Goal: Task Accomplishment & Management: Use online tool/utility

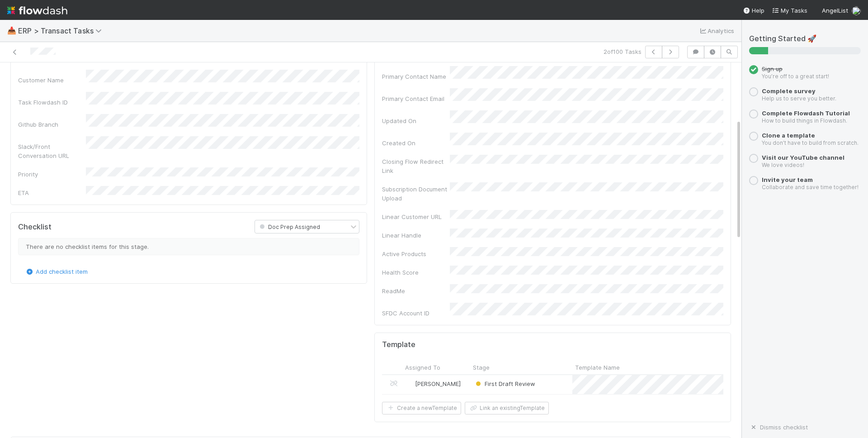
scroll to position [305, 0]
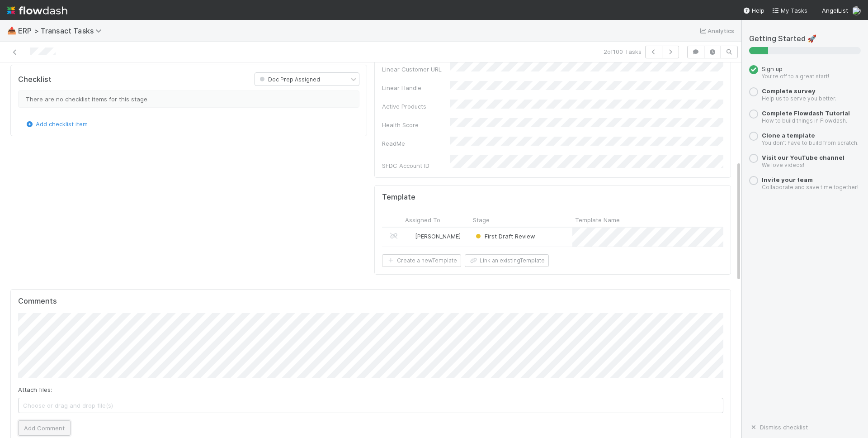
click at [58, 420] on button "Add Comment" at bounding box center [44, 427] width 52 height 15
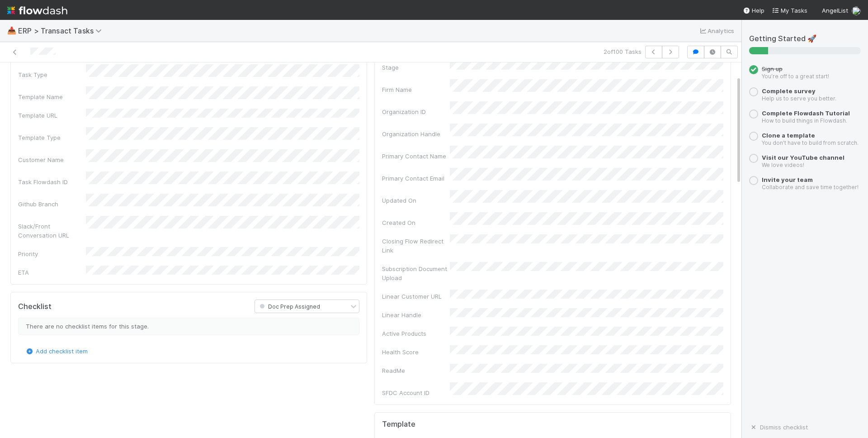
scroll to position [0, 0]
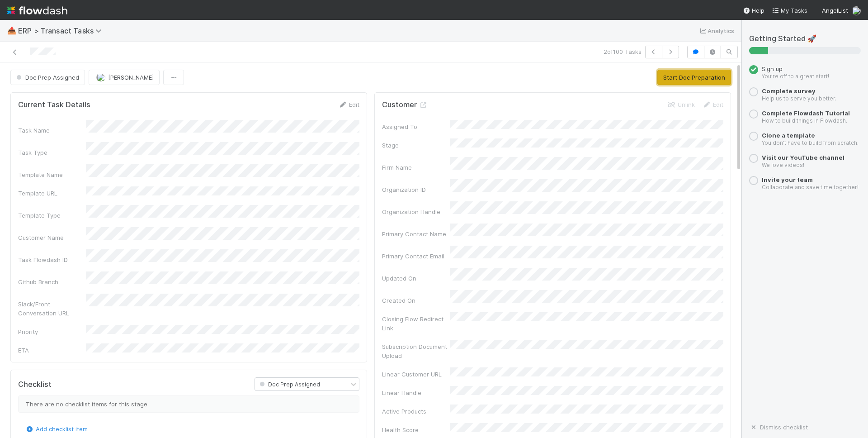
click at [669, 72] on button "Start Doc Preparation" at bounding box center [694, 77] width 74 height 15
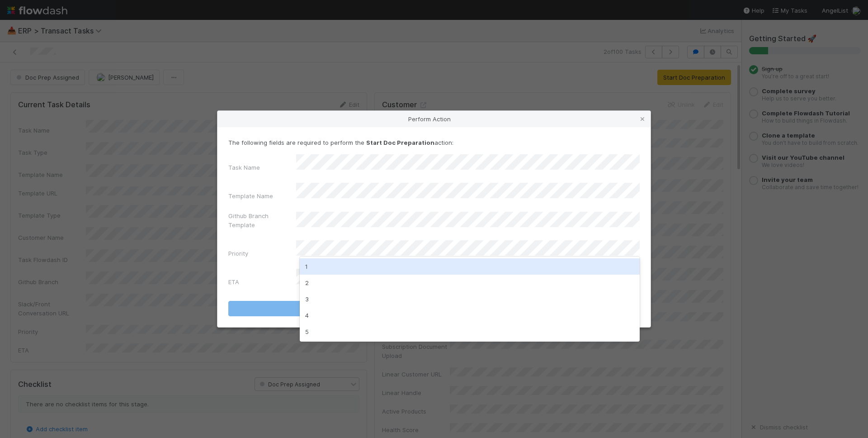
click at [433, 264] on div "1" at bounding box center [470, 266] width 340 height 16
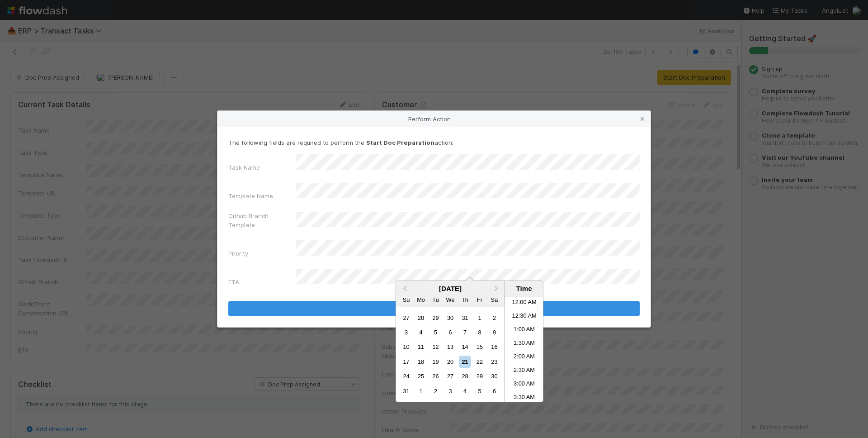
scroll to position [402, 0]
click at [478, 362] on div "22" at bounding box center [479, 361] width 12 height 12
click at [523, 355] on li "2:00 AM" at bounding box center [524, 357] width 38 height 14
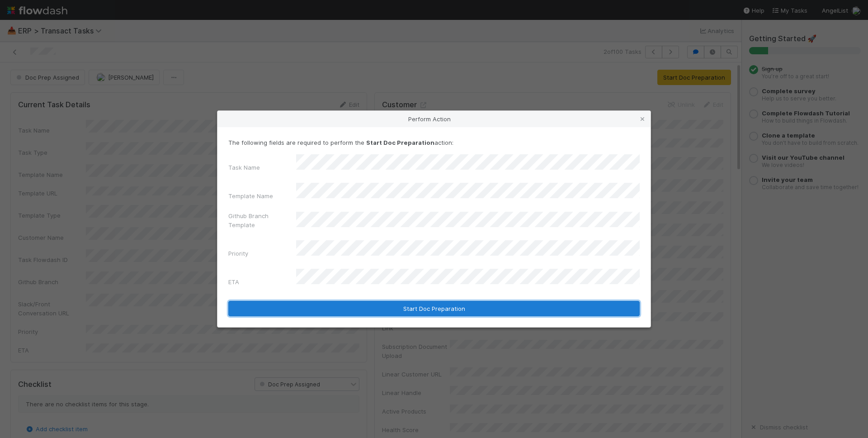
click at [374, 301] on button "Start Doc Preparation" at bounding box center [433, 308] width 411 height 15
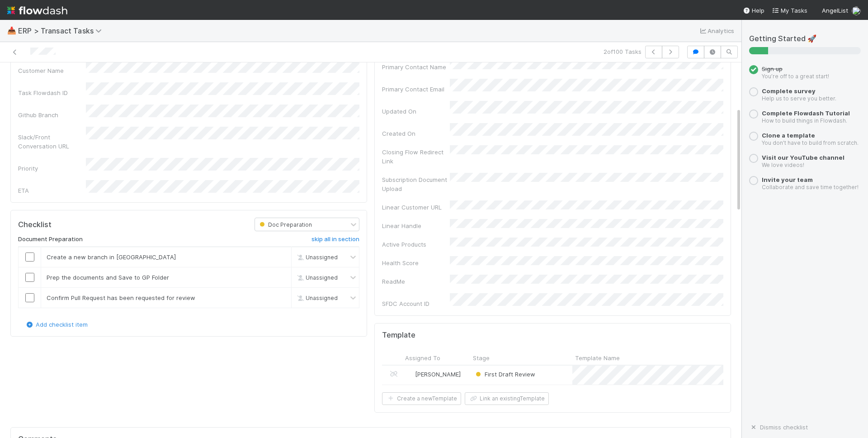
scroll to position [161, 0]
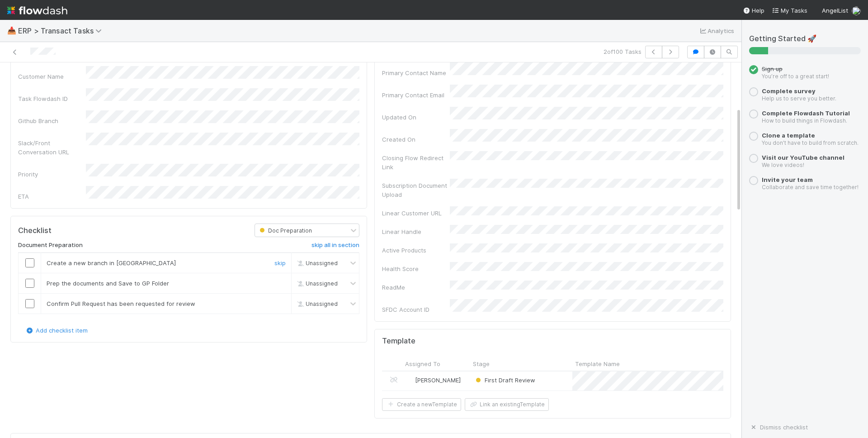
click at [31, 258] on input "checkbox" at bounding box center [29, 262] width 9 height 9
click at [30, 278] on input "checkbox" at bounding box center [29, 282] width 9 height 9
click at [29, 299] on input "checkbox" at bounding box center [29, 303] width 9 height 9
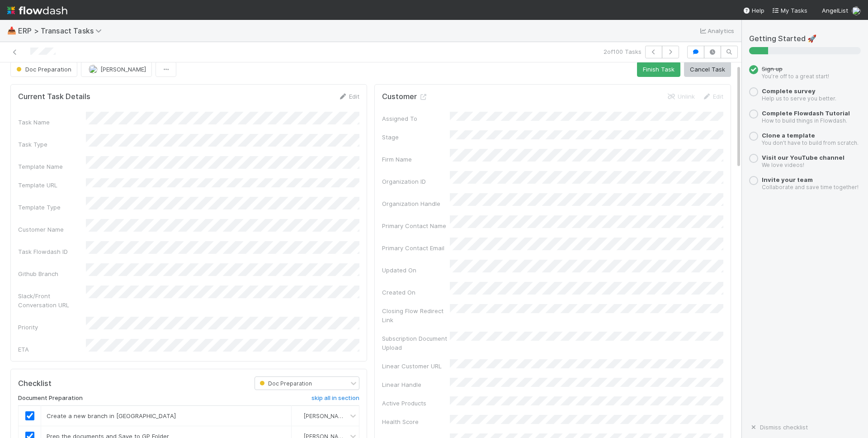
scroll to position [0, 0]
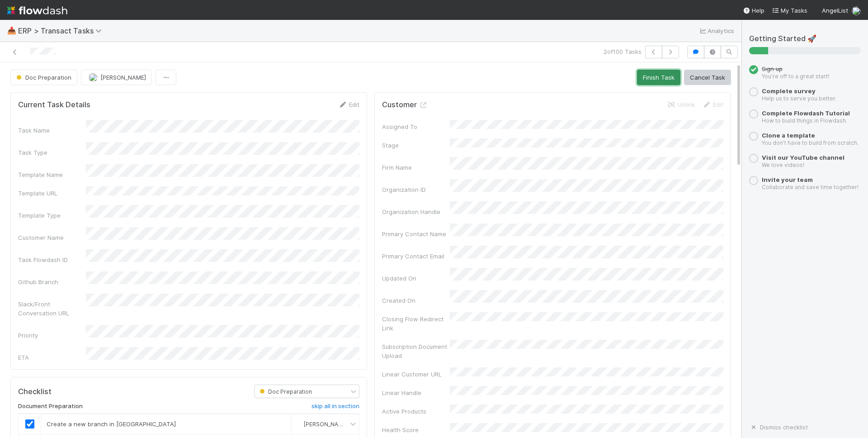
click at [668, 80] on button "Finish Task" at bounding box center [658, 77] width 43 height 15
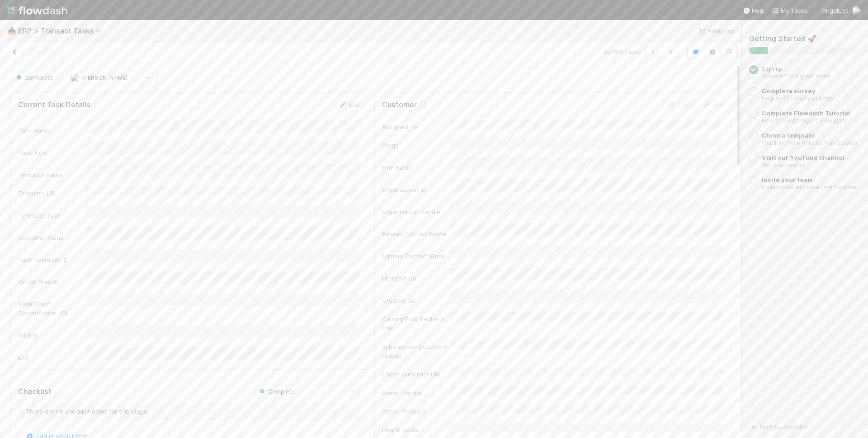
click at [17, 54] on icon at bounding box center [14, 52] width 9 height 6
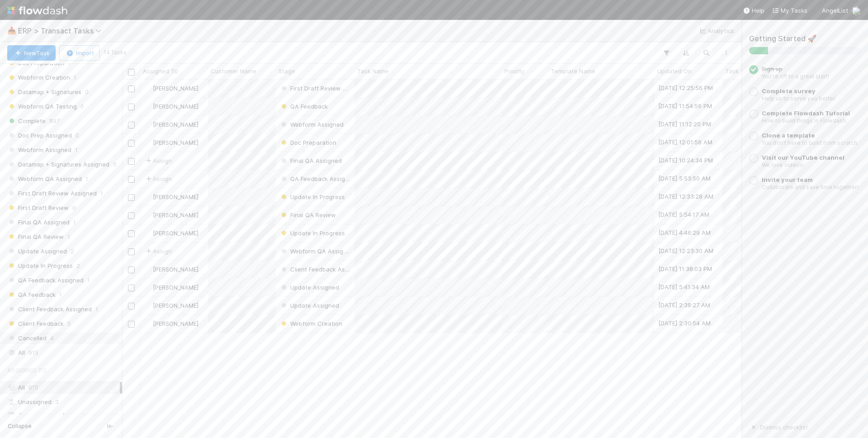
scroll to position [205, 0]
click at [56, 283] on div "All 915" at bounding box center [63, 283] width 113 height 11
click at [57, 344] on span "[PERSON_NAME]" at bounding box center [42, 347] width 46 height 7
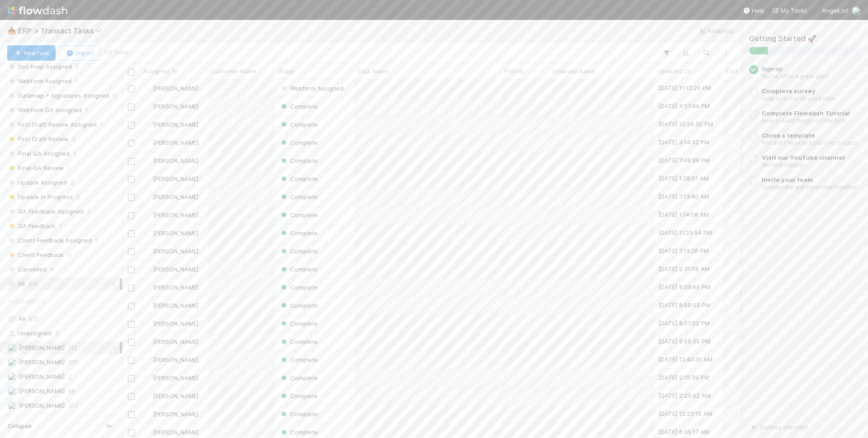
scroll to position [358, 619]
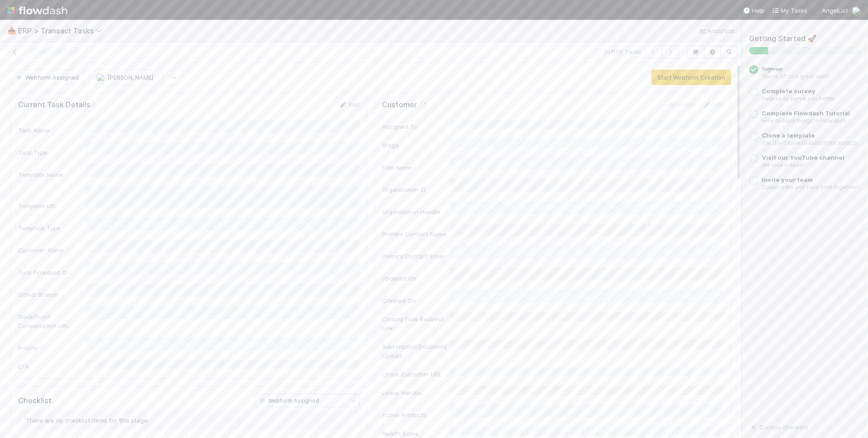
click at [651, 79] on div "Webform Assigned [PERSON_NAME] Start Webform Creation" at bounding box center [370, 77] width 721 height 15
click at [658, 78] on button "Start Webform Creation" at bounding box center [691, 77] width 80 height 15
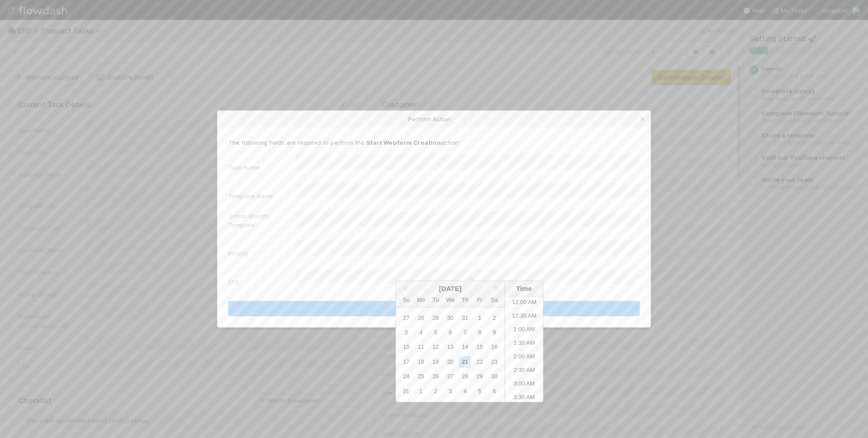
scroll to position [402, 0]
click at [495, 360] on div "23" at bounding box center [494, 361] width 12 height 12
click at [522, 309] on li "2:00 AM" at bounding box center [524, 309] width 38 height 14
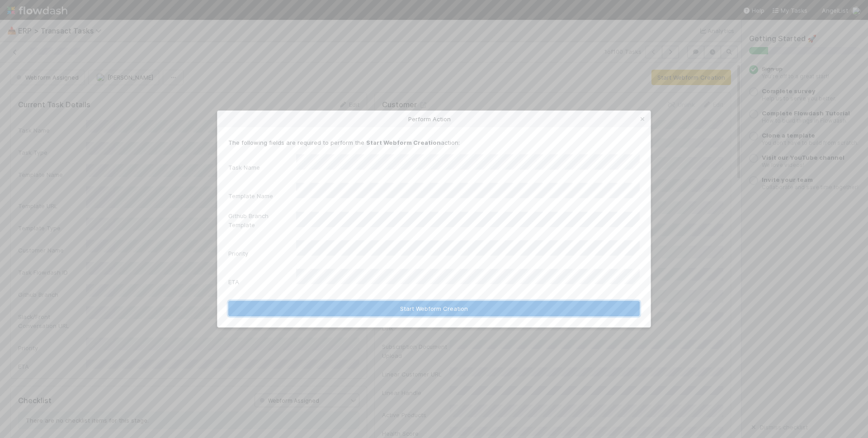
click at [364, 301] on button "Start Webform Creation" at bounding box center [433, 308] width 411 height 15
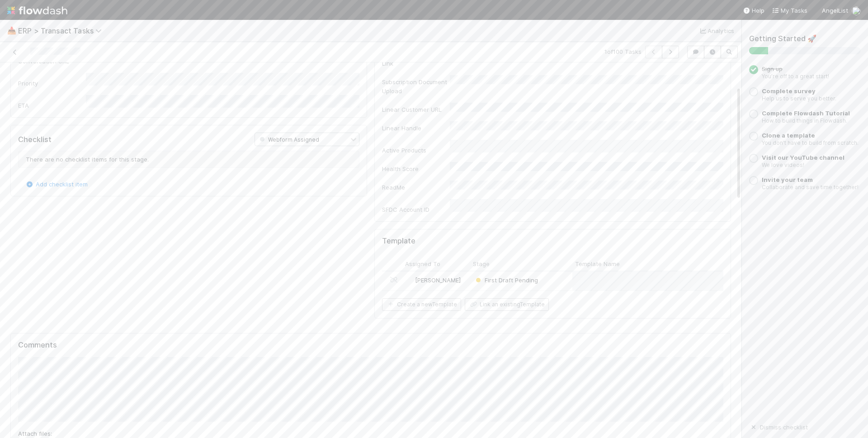
scroll to position [273, 0]
click at [15, 54] on icon at bounding box center [14, 52] width 9 height 6
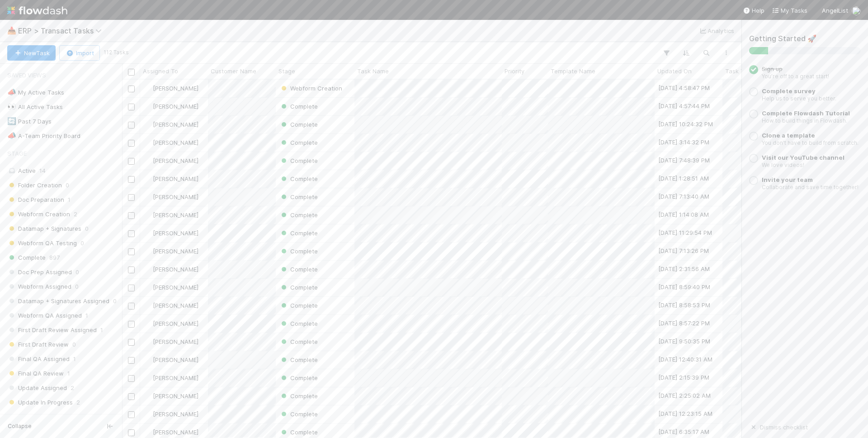
scroll to position [358, 619]
